Goal: Navigation & Orientation: Find specific page/section

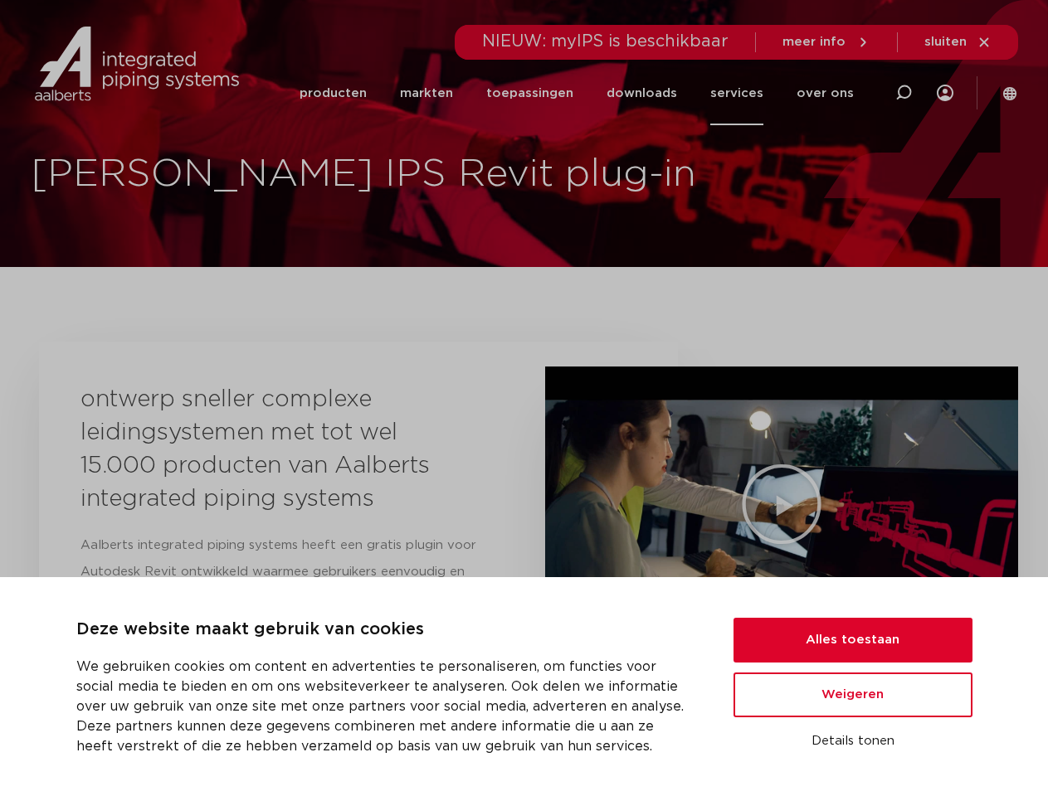
click at [523, 398] on div "ontwerp sneller complexe leidingsystemen met tot wel 15.000 producten van Aalbe…" at bounding box center [358, 712] width 639 height 740
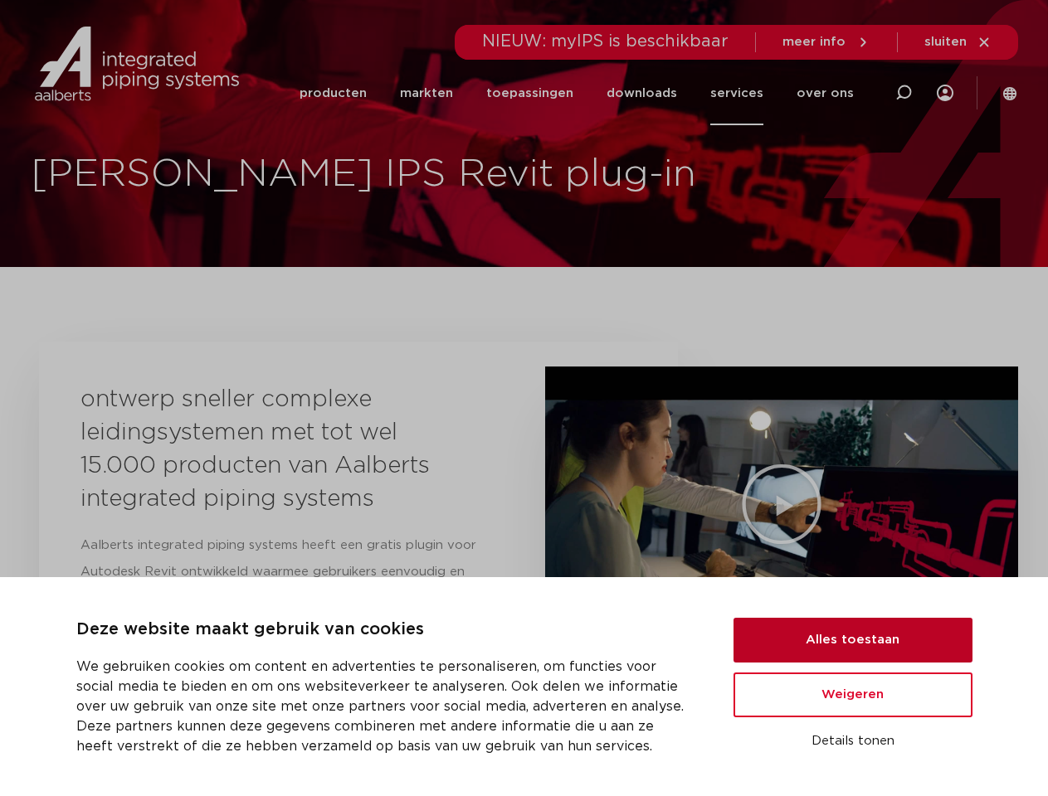
click at [853, 640] on button "Alles toestaan" at bounding box center [852, 640] width 239 height 45
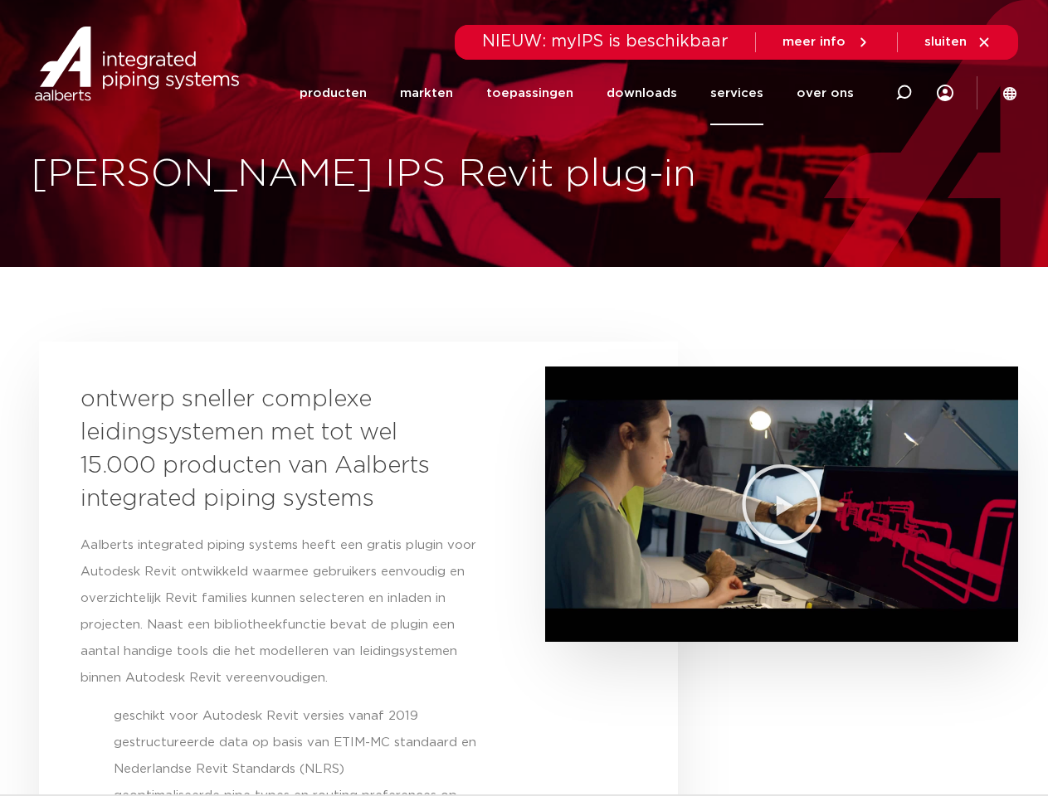
click at [853, 695] on section "ontwerp sneller complexe leidingsystemen met tot wel 15.000 producten van Aalbe…" at bounding box center [524, 712] width 970 height 740
click at [853, 741] on section "ontwerp sneller complexe leidingsystemen met tot wel 15.000 producten van Aalbe…" at bounding box center [524, 712] width 970 height 740
click at [585, 93] on li "toepassingen" at bounding box center [529, 93] width 120 height 64
click at [903, 93] on icon at bounding box center [903, 93] width 20 height 20
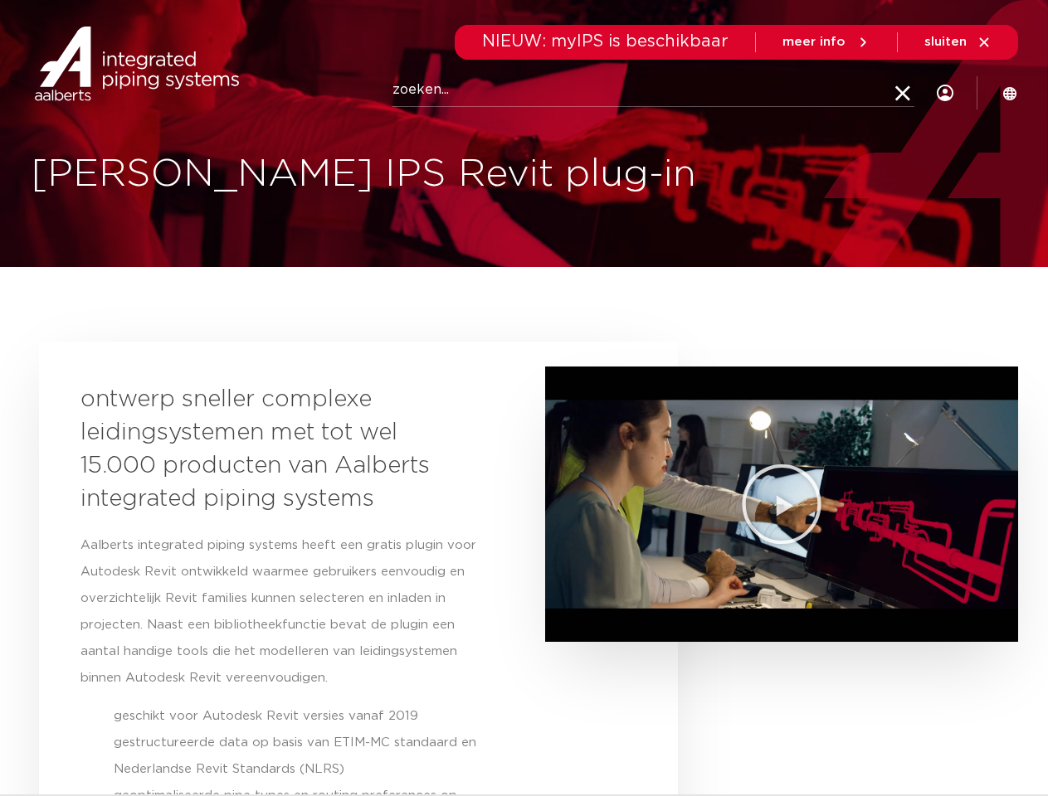
click at [958, 42] on span "sluiten" at bounding box center [945, 42] width 42 height 12
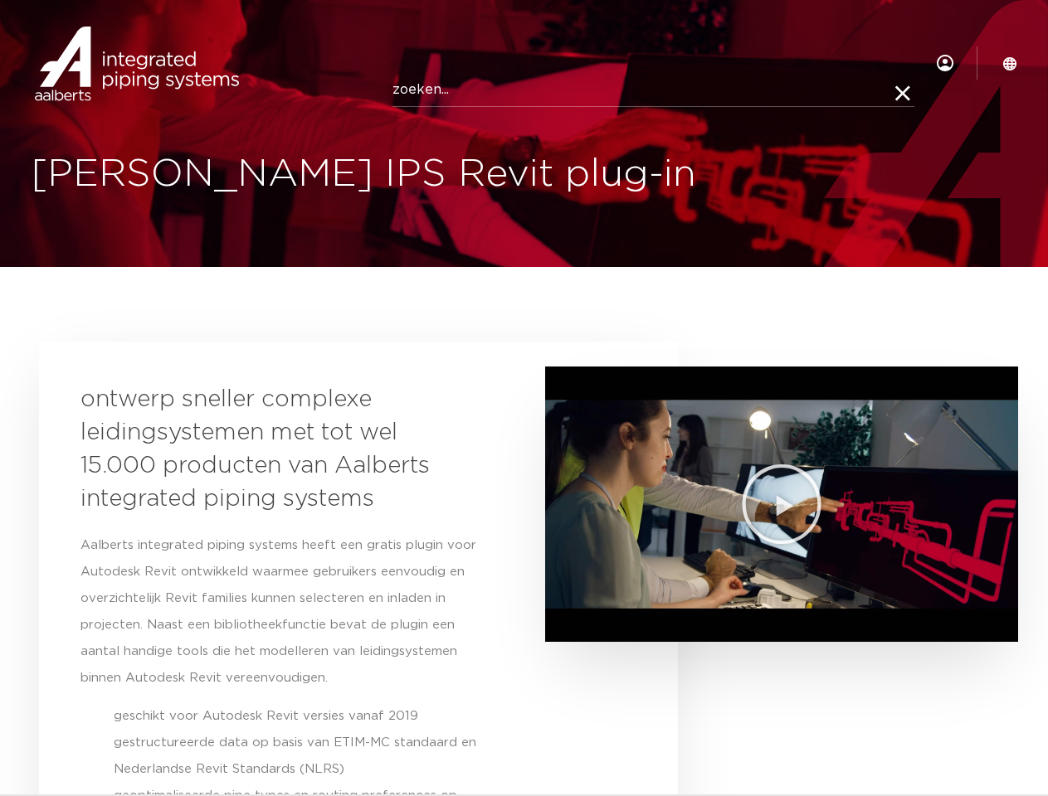
click at [780, 504] on icon "Video afspelen" at bounding box center [781, 504] width 83 height 83
